Goal: Find specific page/section: Find specific page/section

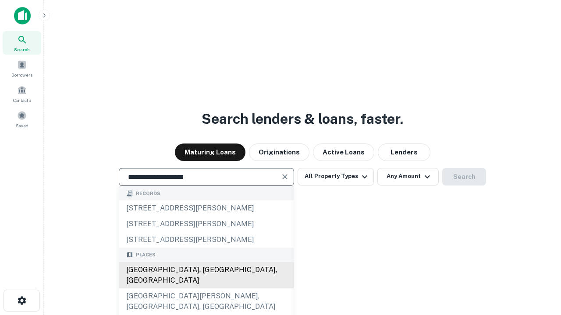
click at [206, 289] on div "[GEOGRAPHIC_DATA], [GEOGRAPHIC_DATA], [GEOGRAPHIC_DATA]" at bounding box center [206, 275] width 174 height 26
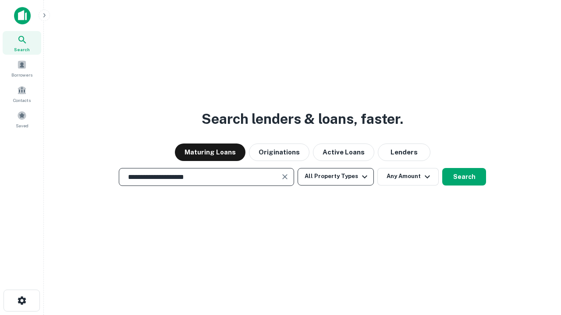
type input "**********"
click at [336, 177] on button "All Property Types" at bounding box center [335, 177] width 76 height 18
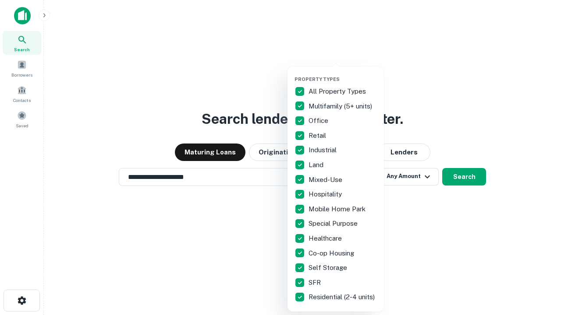
click at [343, 74] on button "button" at bounding box center [342, 74] width 96 height 0
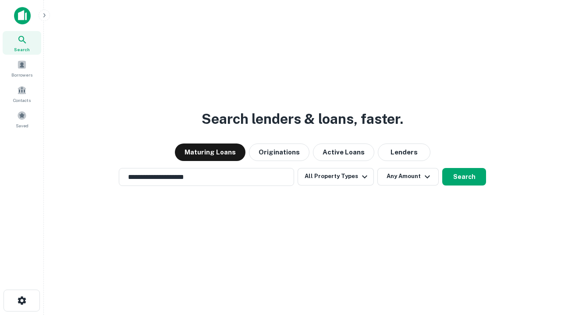
scroll to position [5, 106]
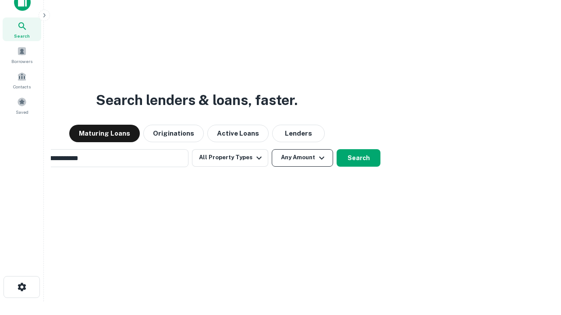
click at [272, 149] on button "Any Amount" at bounding box center [302, 158] width 61 height 18
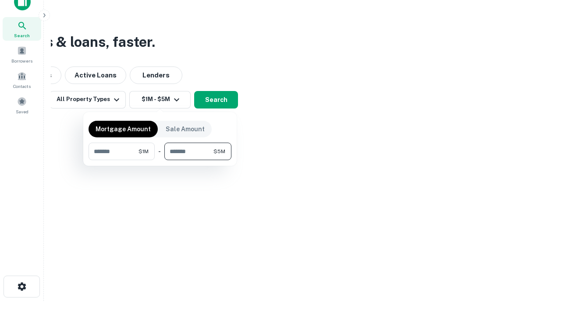
type input "*******"
click at [160, 160] on button "button" at bounding box center [159, 160] width 143 height 0
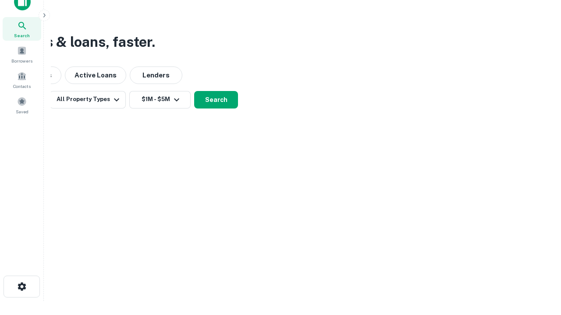
scroll to position [5, 162]
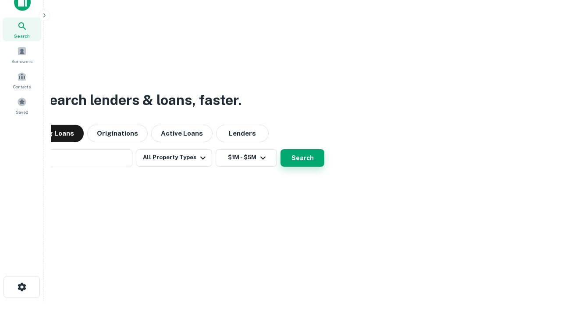
click at [280, 149] on button "Search" at bounding box center [302, 158] width 44 height 18
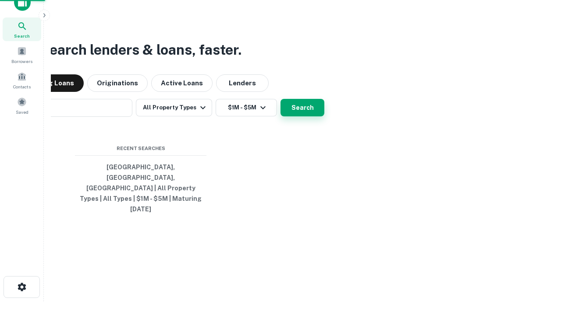
scroll to position [23, 248]
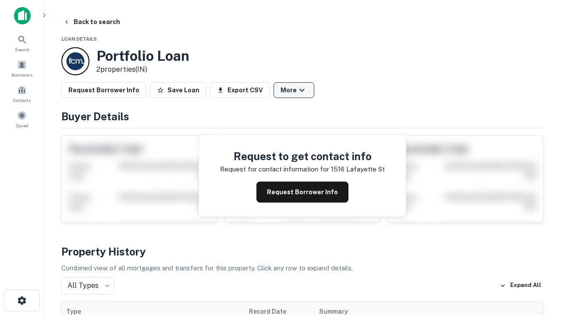
click at [294, 90] on button "More" at bounding box center [293, 90] width 41 height 16
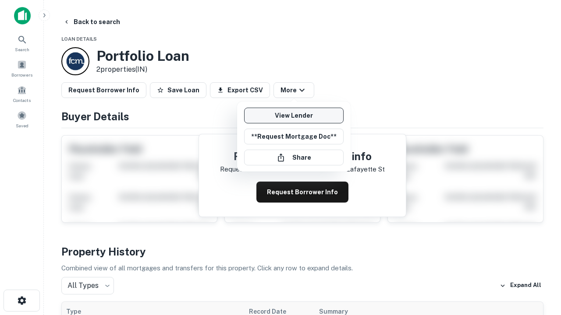
click at [294, 116] on link "View Lender" at bounding box center [293, 116] width 99 height 16
